Goal: Task Accomplishment & Management: Use online tool/utility

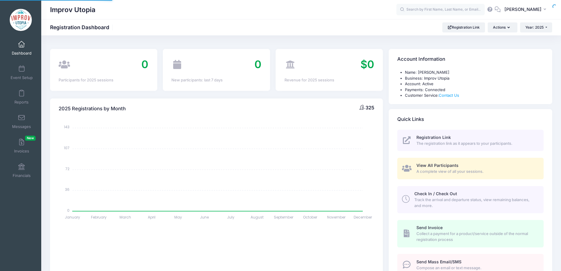
select select
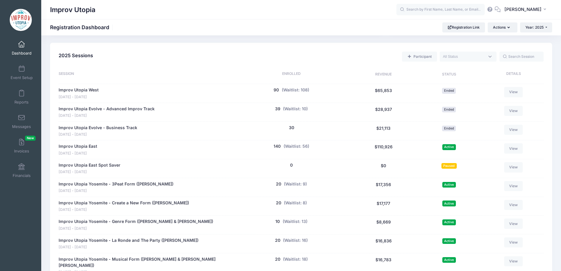
scroll to position [248, 0]
click at [302, 147] on button "(Waitlist: 56)" at bounding box center [297, 146] width 26 height 6
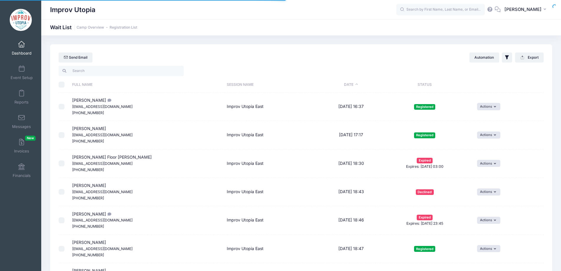
select select "50"
click at [125, 71] on input "search" at bounding box center [121, 71] width 125 height 10
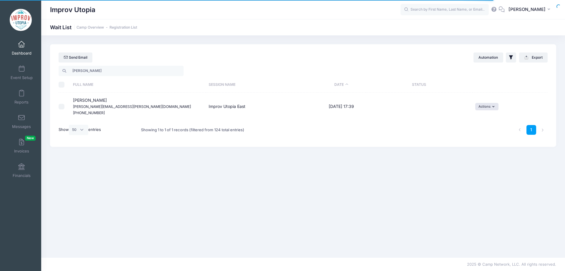
type input "sheri"
click at [482, 102] on td "Actions Invite Resend Invitation Edit Expiration Uninvite Delete" at bounding box center [510, 106] width 75 height 28
click at [484, 109] on button "Actions" at bounding box center [487, 106] width 23 height 7
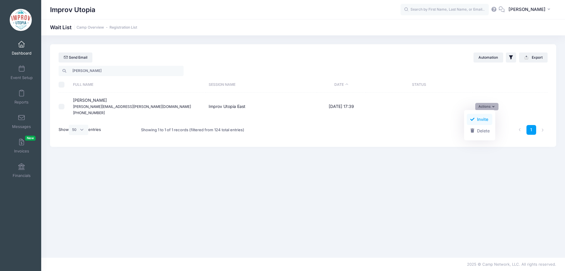
click at [479, 119] on link "Invite" at bounding box center [480, 119] width 26 height 11
click at [349, 116] on select "1 2 3 4 5 6 7 8 9 10 11 12 13 14 15 16 17 18 19 20 21 22 23 24 25 26 27 28 29 3…" at bounding box center [345, 115] width 21 height 13
select select "18"
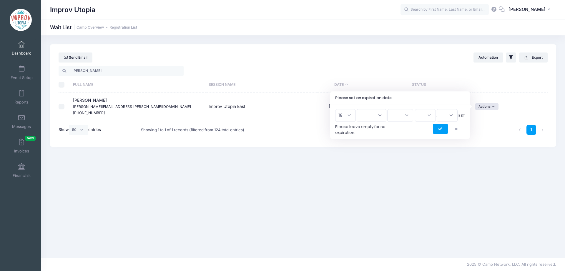
click at [337, 109] on select "1 2 3 4 5 6 7 8 9 10 11 12 13 14 15 16 17 18 19 20 21 22 23 24 25 26 27 28 29 3…" at bounding box center [345, 115] width 21 height 13
click at [373, 115] on select "Jan Feb Mar Apr May Jun Jul Aug Sep Oct Nov Dec" at bounding box center [372, 115] width 30 height 13
select select "7"
click at [360, 109] on select "Jan Feb Mar Apr May Jun Jul Aug Sep Oct Nov Dec" at bounding box center [372, 115] width 30 height 13
click at [393, 114] on select "2026 2025" at bounding box center [401, 115] width 26 height 13
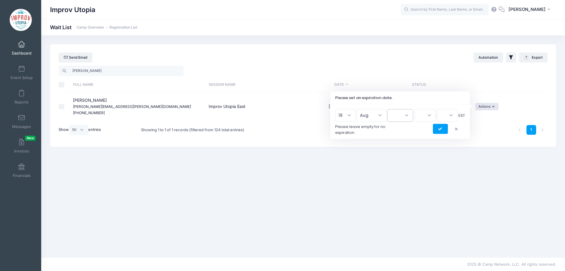
select select "2025"
click at [388, 109] on select "2026 2025" at bounding box center [401, 115] width 26 height 13
click at [421, 113] on select "00 01 02 03 04 05 06 07 08 09 10 11 12 13 14 15 16 17 18 19 20 21 22 23" at bounding box center [425, 115] width 21 height 13
select select "23"
click at [415, 109] on select "00 01 02 03 04 05 06 07 08 09 10 11 12 13 14 15 16 17 18 19 20 21 22 23" at bounding box center [425, 115] width 21 height 13
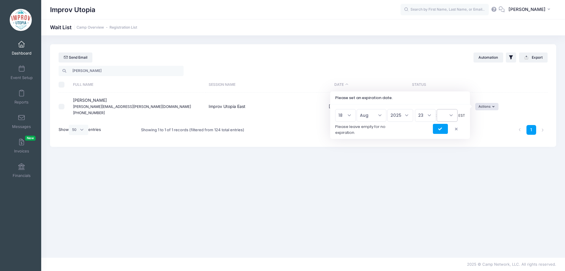
click at [447, 115] on select "00 15 30 45" at bounding box center [447, 115] width 21 height 13
select select "45"
click at [437, 109] on select "00 15 30 45" at bounding box center [447, 115] width 21 height 13
click at [441, 133] on button "submit" at bounding box center [440, 129] width 15 height 10
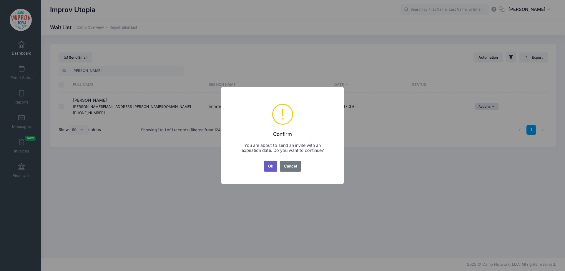
click at [271, 166] on button "Ok" at bounding box center [271, 166] width 14 height 11
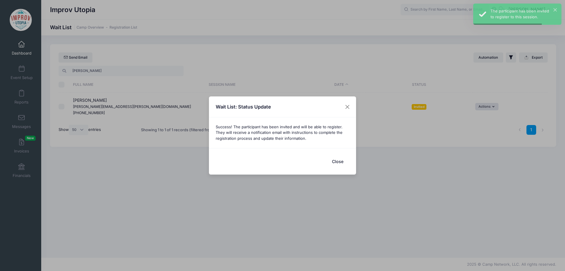
click at [342, 165] on button "Close" at bounding box center [338, 161] width 24 height 13
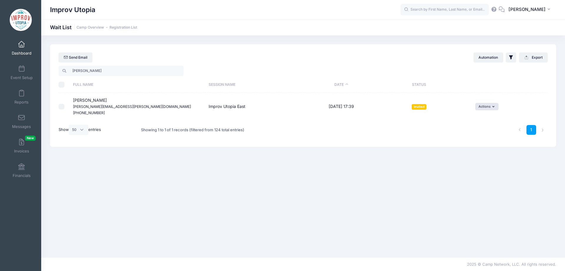
click at [20, 51] on span "Dashboard" at bounding box center [22, 53] width 20 height 5
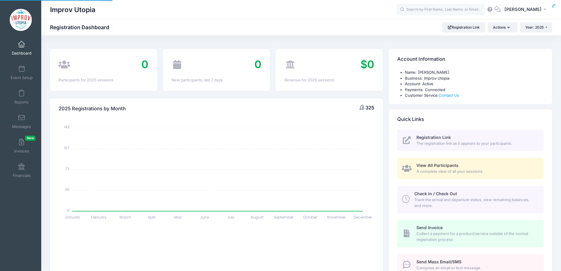
select select
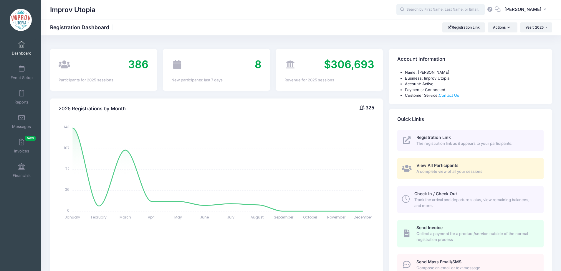
click at [432, 10] on input "text" at bounding box center [440, 10] width 88 height 12
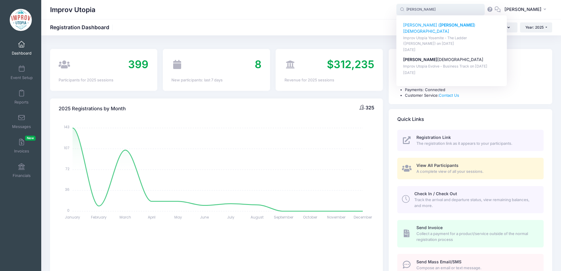
click at [431, 25] on p "Bernadeta ( Bernie ) Baktashian" at bounding box center [451, 28] width 97 height 12
type input "Bernadeta (Bernie) Baktashian (Improv Utopia Yosemite - The Ladder (Brian James…"
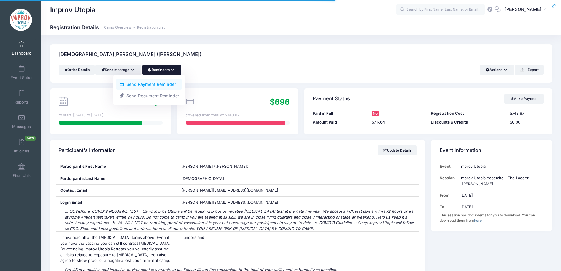
click at [164, 82] on link "Send Payment Reminder" at bounding box center [149, 84] width 66 height 11
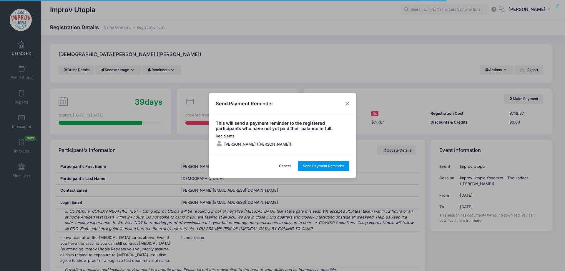
click at [320, 164] on button "Send Payment Reminder" at bounding box center [324, 166] width 52 height 10
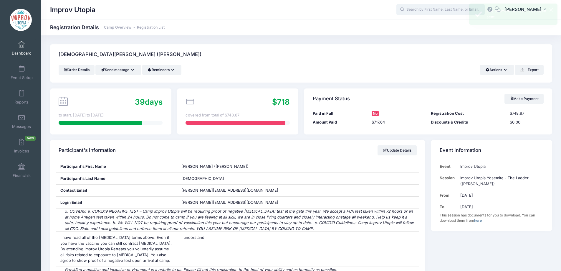
click at [448, 9] on input "text" at bounding box center [440, 10] width 88 height 12
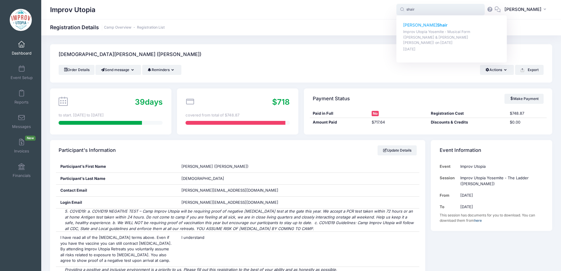
click at [437, 26] on strong "Shair" at bounding box center [442, 24] width 11 height 5
type input "David Shair (Improv Utopia Yosemite - Musical Form (Shulie Cowen &amp; Branson …"
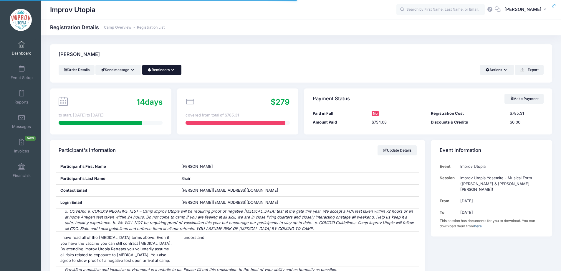
click at [169, 72] on button "Reminders" at bounding box center [161, 70] width 39 height 10
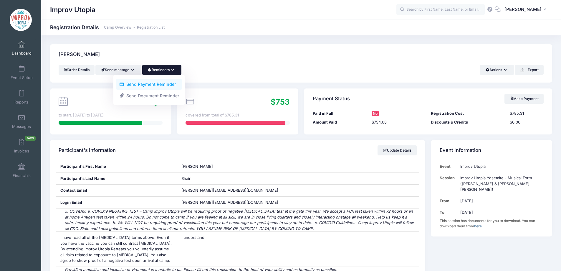
click at [158, 84] on link "Send Payment Reminder" at bounding box center [149, 84] width 66 height 11
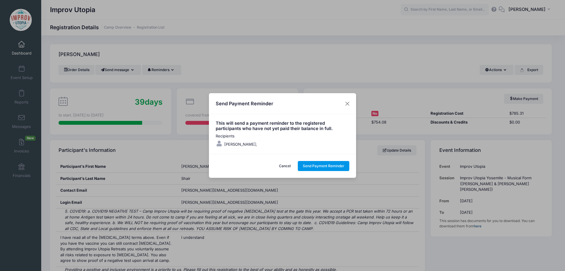
click at [310, 166] on button "Send Payment Reminder" at bounding box center [324, 166] width 52 height 10
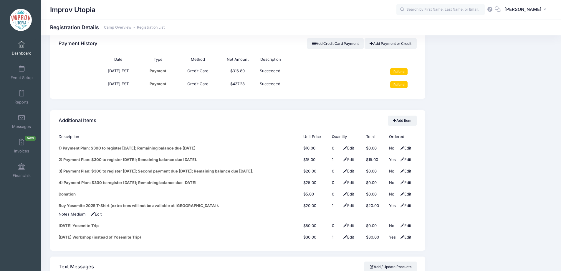
scroll to position [719, 0]
click at [21, 45] on span at bounding box center [21, 44] width 0 height 6
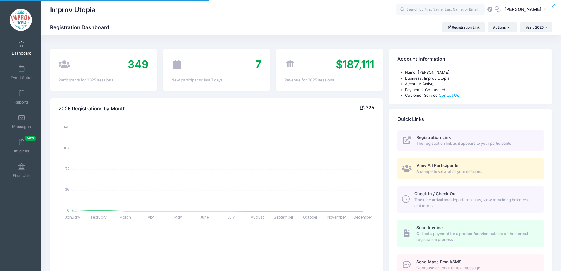
select select
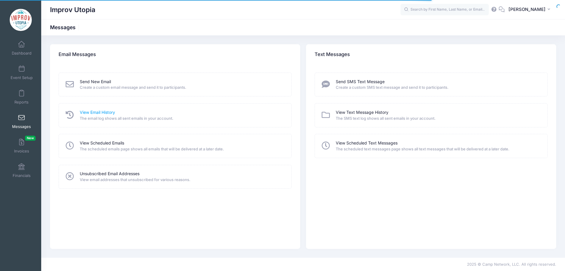
click at [106, 112] on link "View Email History" at bounding box center [97, 112] width 35 height 6
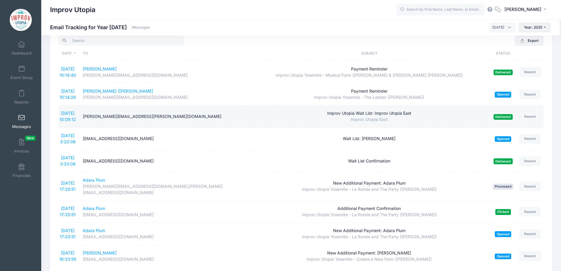
scroll to position [17, 0]
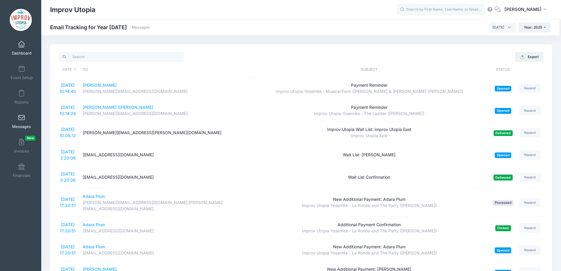
click at [21, 45] on span at bounding box center [21, 44] width 0 height 6
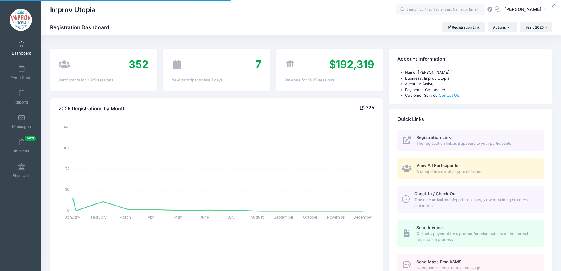
select select
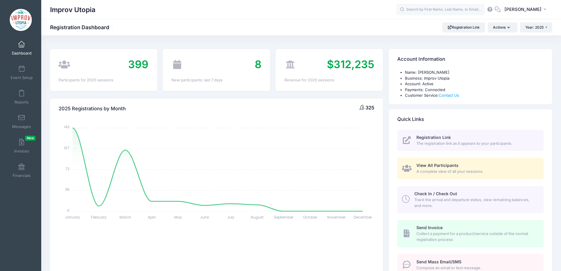
click at [21, 46] on span at bounding box center [21, 44] width 0 height 6
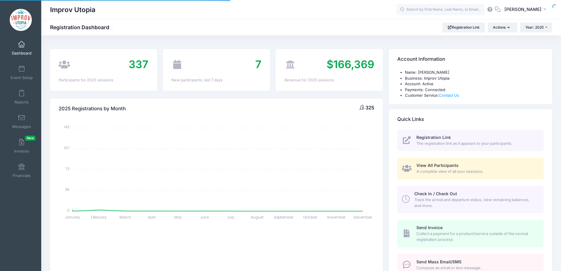
select select
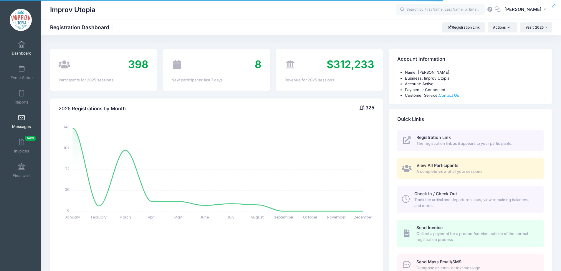
click at [21, 117] on span at bounding box center [21, 118] width 0 height 6
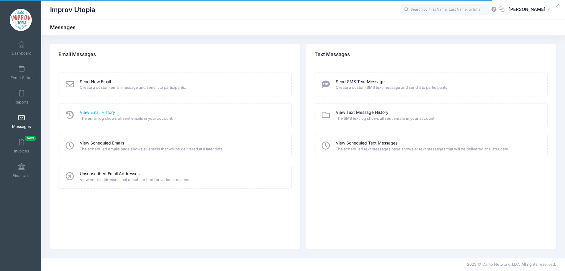
click at [112, 112] on link "View Email History" at bounding box center [97, 112] width 35 height 6
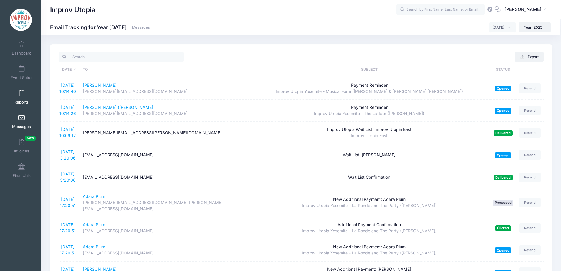
click at [20, 100] on span "Reports" at bounding box center [21, 102] width 14 height 5
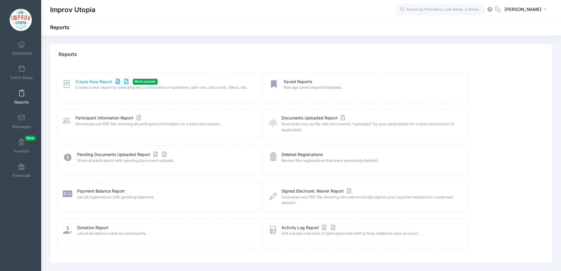
click at [100, 84] on link "Create New Report" at bounding box center [102, 82] width 55 height 6
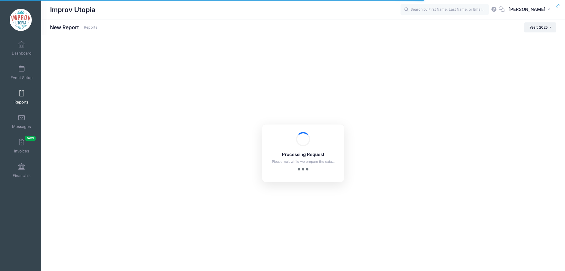
checkbox input "true"
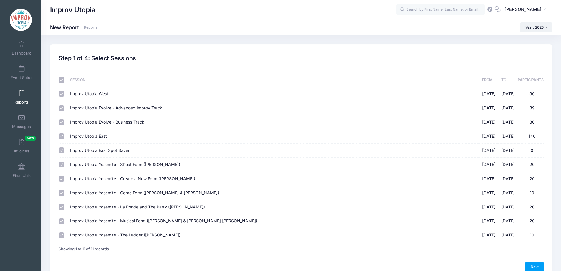
click at [61, 79] on input "checkbox" at bounding box center [62, 80] width 6 height 6
checkbox input "false"
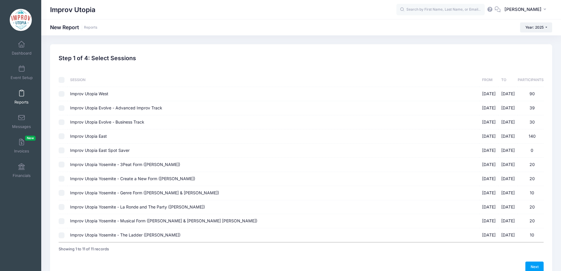
checkbox input "false"
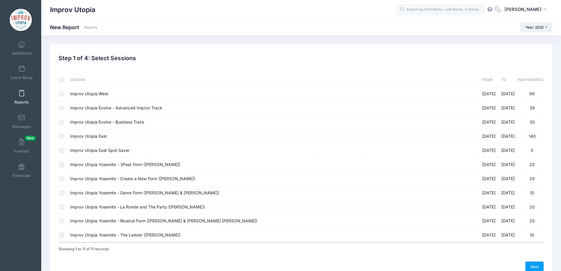
checkbox input "false"
click at [61, 164] on input "Improv Utopia Yosemite - 3Peat Form (Patrick Roland) 09/26/2025 - 09/29/2025 20" at bounding box center [62, 164] width 6 height 6
checkbox input "true"
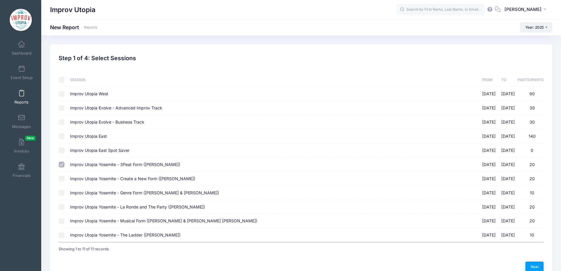
click at [61, 176] on input "Improv Utopia Yosemite - Create a New Form (Carla Cackowski) 09/26/2025 - 09/29…" at bounding box center [62, 179] width 6 height 6
checkbox input "true"
click at [63, 197] on td at bounding box center [63, 193] width 9 height 14
click at [61, 193] on input "Improv Utopia Yosemite - Genre Form (Nick Armstrong & Jessica Young) 09/26/2025…" at bounding box center [62, 193] width 6 height 6
checkbox input "true"
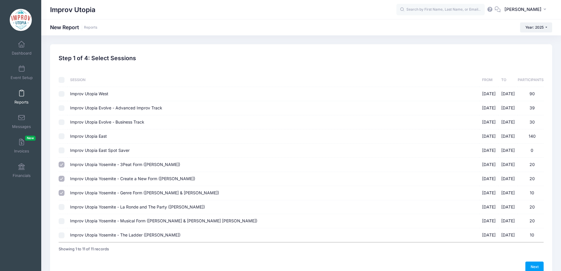
click at [64, 211] on td at bounding box center [63, 207] width 9 height 14
click at [61, 206] on input "Improv Utopia Yosemite - La Ronde and The Party (Craig Cackowski) 09/26/2025 - …" at bounding box center [62, 207] width 6 height 6
checkbox input "true"
click at [61, 221] on input "Improv Utopia Yosemite - Musical Form (Shulie Cowen & Branson NeJame) 09/26/202…" at bounding box center [62, 221] width 6 height 6
checkbox input "true"
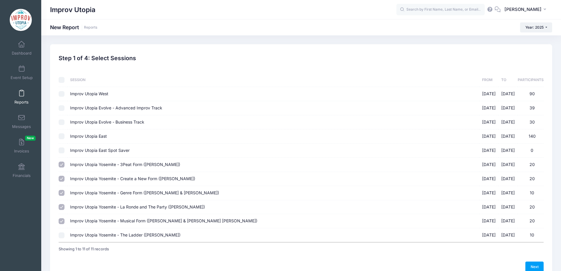
click at [60, 234] on input "Improv Utopia Yosemite - The Ladder (Brian James O'Connell) 09/26/2025 - 09/29/…" at bounding box center [62, 235] width 6 height 6
checkbox input "true"
click at [534, 264] on link "Next" at bounding box center [534, 266] width 18 height 10
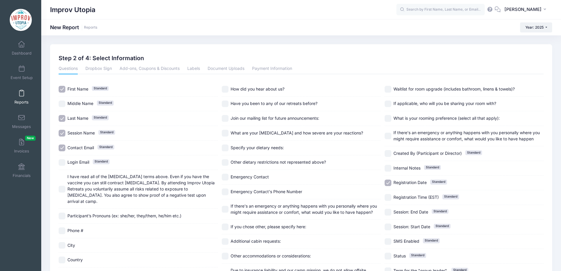
click at [61, 133] on input "Session Name Standard" at bounding box center [62, 133] width 7 height 7
checkbox input "false"
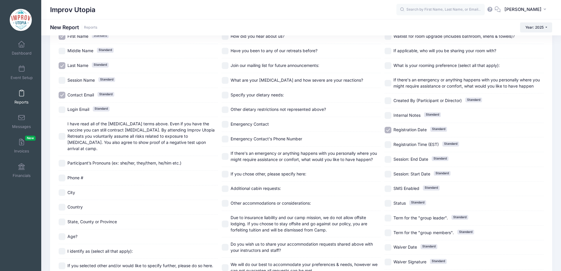
scroll to position [53, 0]
click at [388, 129] on input "Registration Date Standard" at bounding box center [388, 129] width 7 height 7
checkbox input "false"
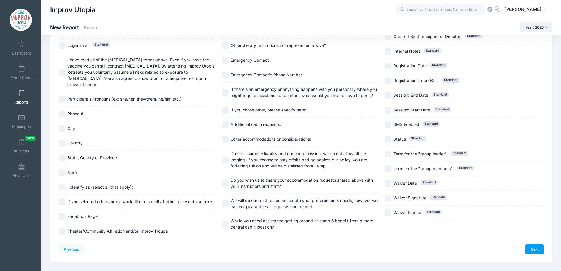
scroll to position [0, 0]
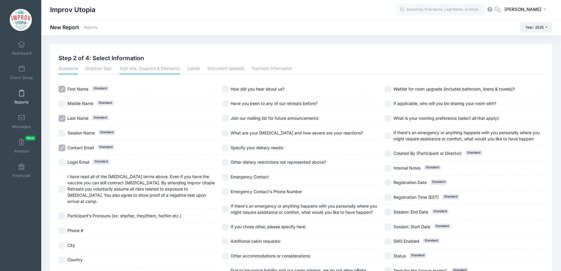
click at [138, 71] on link "Add-ons, Coupons & Discounts" at bounding box center [150, 69] width 60 height 11
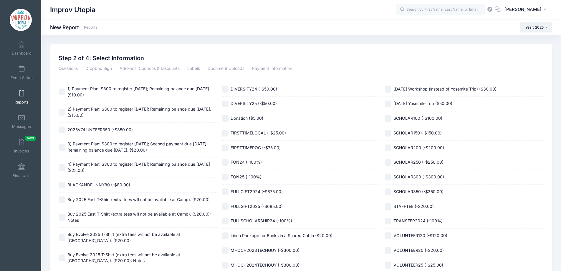
click at [391, 86] on label "Saturday Workshop (instead of Yosemite Trip) ($30.00)" at bounding box center [464, 89] width 159 height 7
checkbox input "true"
click at [389, 105] on input "Saturday Yosemite Trip ($50.00)" at bounding box center [388, 103] width 7 height 7
checkbox input "true"
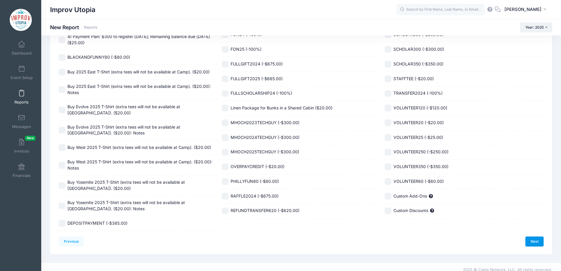
click at [535, 236] on link "Next" at bounding box center [534, 241] width 18 height 10
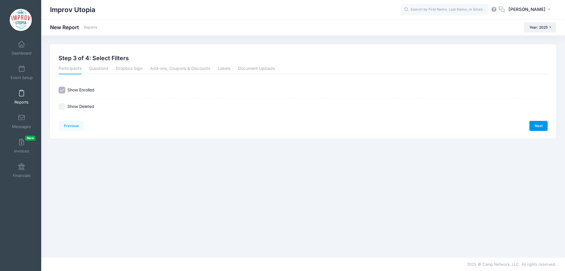
click at [535, 124] on link "Next" at bounding box center [539, 126] width 18 height 10
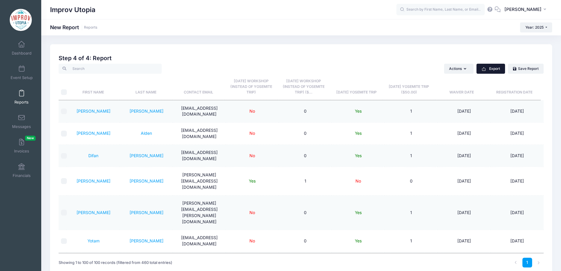
click at [491, 69] on button "Export" at bounding box center [490, 69] width 29 height 10
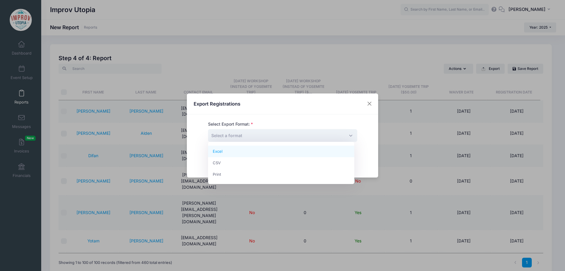
click at [303, 136] on span "Select a format" at bounding box center [282, 135] width 149 height 13
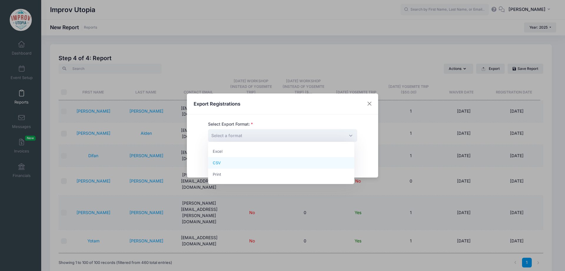
select select "csv"
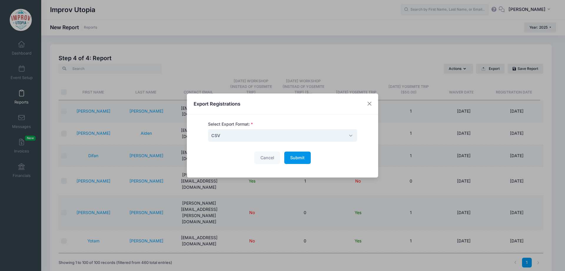
click at [299, 158] on span "Submit" at bounding box center [297, 157] width 14 height 5
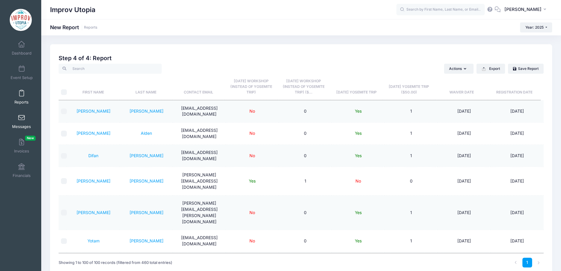
click at [22, 121] on link "Messages" at bounding box center [22, 121] width 28 height 21
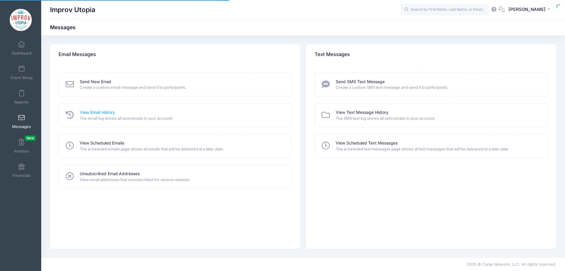
click at [109, 114] on link "View Email History" at bounding box center [97, 112] width 35 height 6
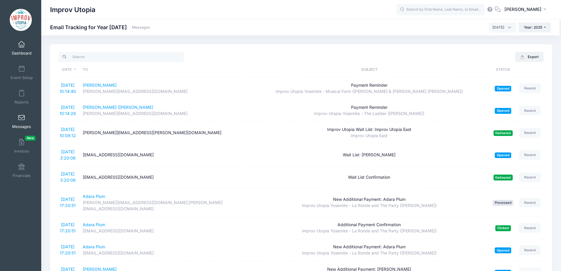
click at [21, 45] on span at bounding box center [21, 44] width 0 height 6
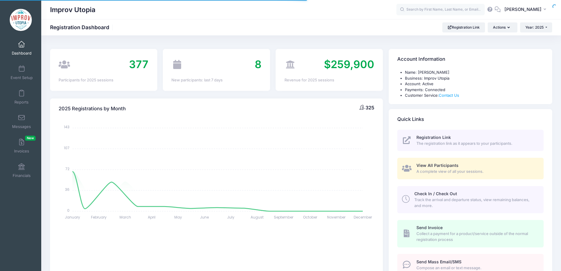
select select
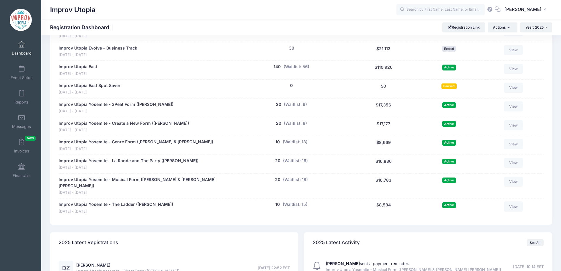
scroll to position [455, 0]
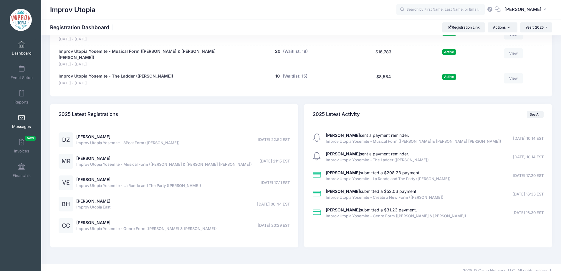
click at [21, 119] on span at bounding box center [21, 118] width 0 height 6
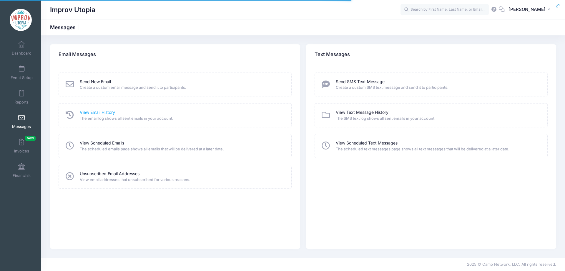
click at [95, 112] on link "View Email History" at bounding box center [97, 112] width 35 height 6
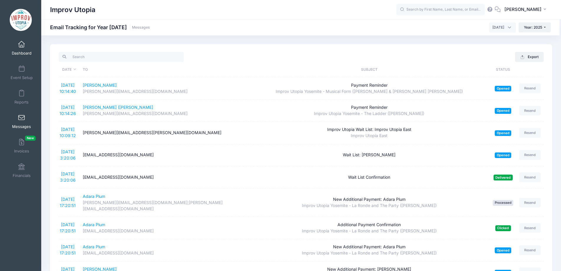
click at [21, 45] on span at bounding box center [21, 44] width 0 height 6
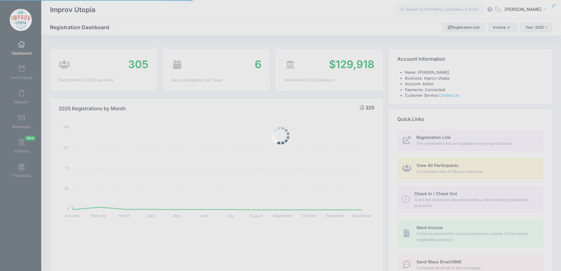
select select
